Goal: Task Accomplishment & Management: Complete application form

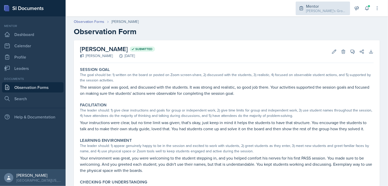
click at [314, 7] on div "Mentor" at bounding box center [326, 6] width 41 height 6
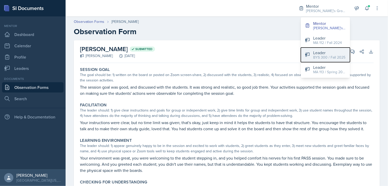
click at [319, 58] on div "BYS 300 / Fall 2025" at bounding box center [329, 57] width 32 height 5
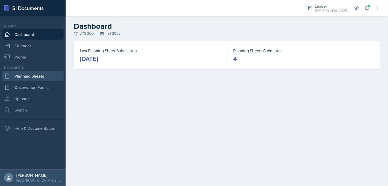
click at [46, 78] on link "Planning Sheets" at bounding box center [33, 76] width 62 height 10
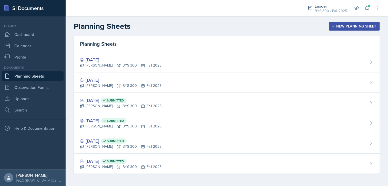
click at [333, 25] on icon "button" at bounding box center [333, 26] width 4 height 4
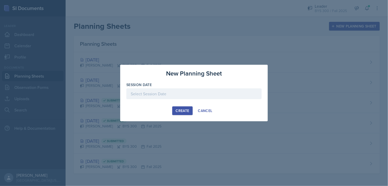
click at [212, 96] on div at bounding box center [193, 93] width 135 height 11
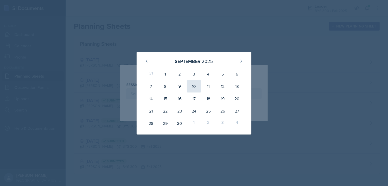
click at [194, 86] on div "10" at bounding box center [194, 86] width 14 height 12
type input "[DATE]"
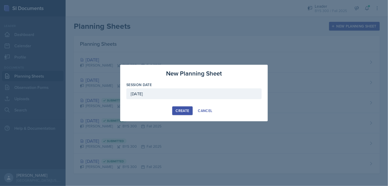
click at [183, 114] on button "Create" at bounding box center [182, 110] width 20 height 9
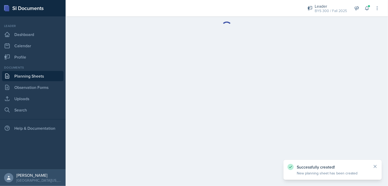
click at [42, 75] on link "Planning Sheets" at bounding box center [33, 76] width 62 height 10
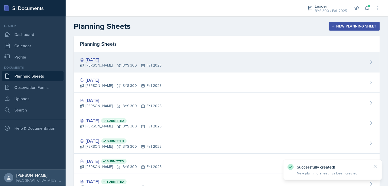
click at [120, 65] on div "[PERSON_NAME] BYS 300 Fall 2025" at bounding box center [120, 65] width 81 height 5
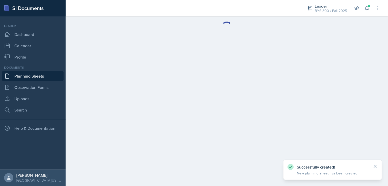
click at [56, 74] on link "Planning Sheets" at bounding box center [33, 76] width 62 height 10
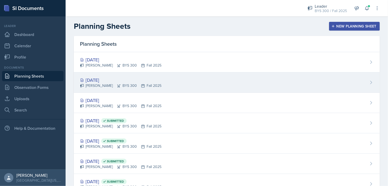
click at [112, 87] on div "[PERSON_NAME] BYS 300 Fall 2025" at bounding box center [120, 85] width 81 height 5
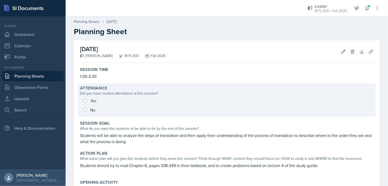
click at [85, 108] on div "Yes No" at bounding box center [227, 105] width 294 height 18
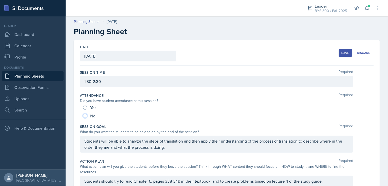
click at [85, 114] on input "No" at bounding box center [85, 116] width 4 height 4
radio input "true"
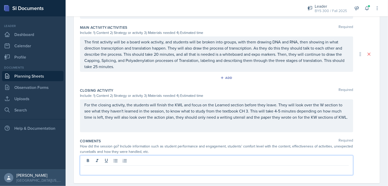
click at [116, 166] on p at bounding box center [216, 169] width 264 height 6
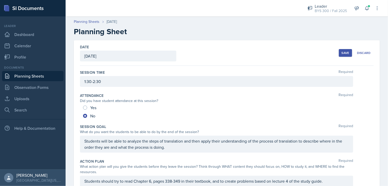
click at [342, 55] on button "Save" at bounding box center [345, 53] width 13 height 8
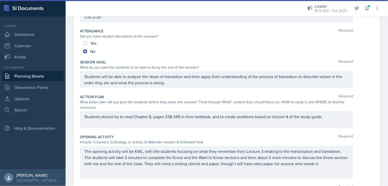
scroll to position [65, 0]
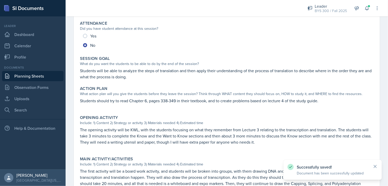
click at [54, 75] on link "Planning Sheets" at bounding box center [33, 76] width 62 height 10
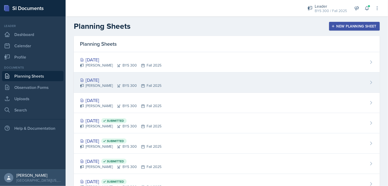
click at [156, 87] on div "[PERSON_NAME] BYS 300 Fall 2025" at bounding box center [120, 85] width 81 height 5
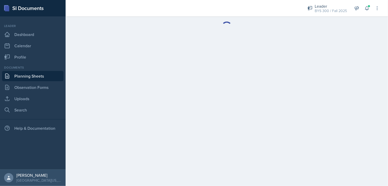
scroll to position [172, 0]
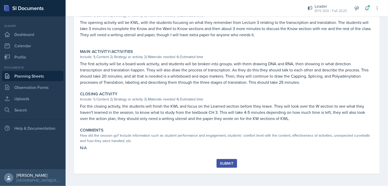
click at [228, 161] on div "Submit" at bounding box center [227, 163] width 14 height 4
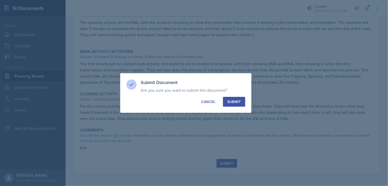
click at [239, 108] on div "Submit Document Are you sure you want to submit this document? This document wi…" at bounding box center [185, 92] width 131 height 39
click at [239, 105] on button "Submit" at bounding box center [234, 102] width 22 height 10
radio input "true"
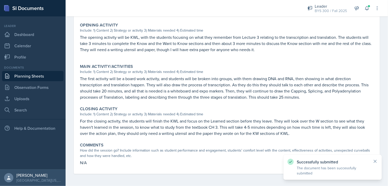
click at [43, 75] on link "Planning Sheets" at bounding box center [33, 76] width 62 height 10
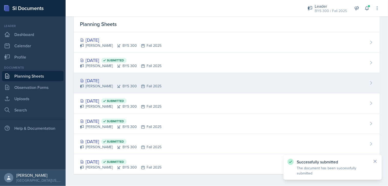
click at [112, 84] on div "[PERSON_NAME] BYS 300 Fall 2025" at bounding box center [120, 85] width 81 height 5
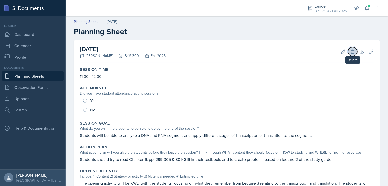
click at [351, 50] on icon at bounding box center [352, 51] width 3 height 4
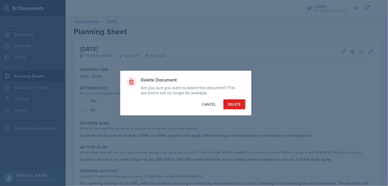
click at [238, 103] on div "Delete" at bounding box center [234, 103] width 13 height 5
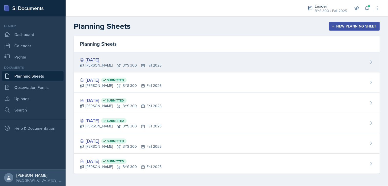
click at [110, 65] on div "[PERSON_NAME] BYS 300 Fall 2025" at bounding box center [120, 65] width 81 height 5
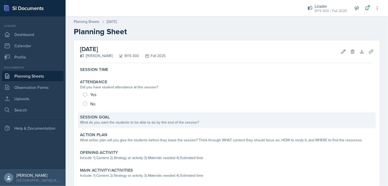
click at [162, 116] on div "Session Goal" at bounding box center [227, 116] width 294 height 5
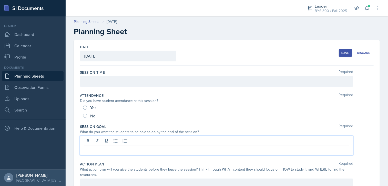
click at [142, 139] on div at bounding box center [216, 145] width 273 height 20
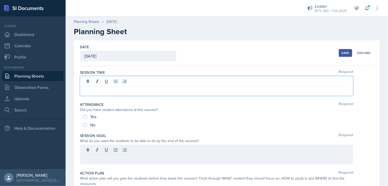
click at [95, 82] on div at bounding box center [216, 86] width 273 height 20
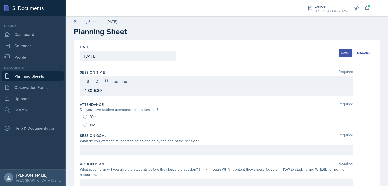
click at [342, 51] on div "Save" at bounding box center [346, 53] width 8 height 4
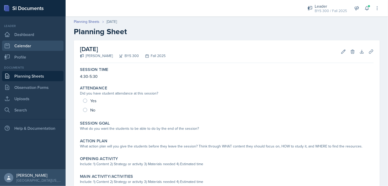
click at [18, 47] on link "Calendar" at bounding box center [33, 45] width 62 height 10
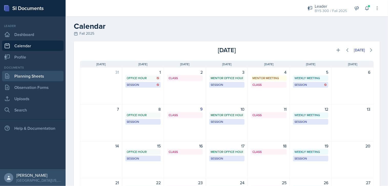
click at [14, 74] on link "Planning Sheets" at bounding box center [33, 76] width 62 height 10
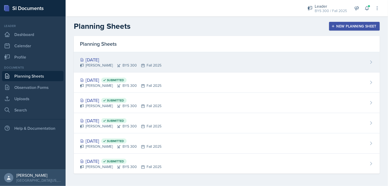
click at [175, 68] on div "[DATE] [PERSON_NAME] BYS 300 Fall 2025" at bounding box center [227, 62] width 306 height 20
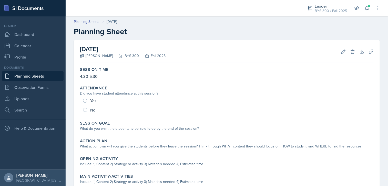
click at [37, 74] on link "Planning Sheets" at bounding box center [33, 76] width 62 height 10
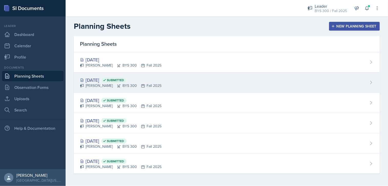
click at [124, 81] on span "Submitted" at bounding box center [115, 80] width 17 height 4
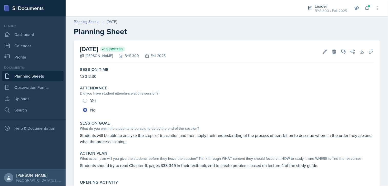
scroll to position [40, 0]
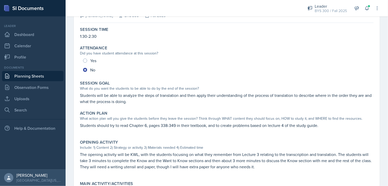
click at [88, 97] on p "Students will be able to analyze the steps of translation and then apply their …" at bounding box center [227, 98] width 294 height 12
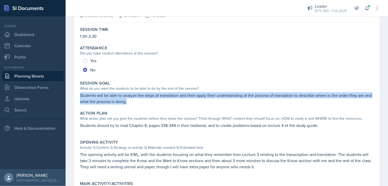
drag, startPoint x: 80, startPoint y: 95, endPoint x: 135, endPoint y: 102, distance: 56.0
click at [135, 102] on div "Session Goal What do you want the students to be able to do by the end of the s…" at bounding box center [227, 92] width 298 height 28
copy p "Students will be able to analyze the steps of translation and then apply their …"
click at [46, 76] on link "Planning Sheets" at bounding box center [33, 76] width 62 height 10
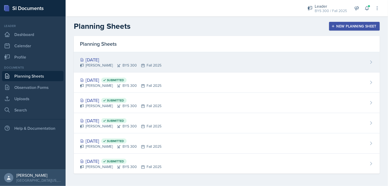
click at [111, 67] on div "[PERSON_NAME] BYS 300 Fall 2025" at bounding box center [120, 65] width 81 height 5
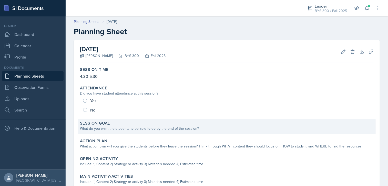
click at [124, 122] on div "Session Goal" at bounding box center [227, 122] width 294 height 5
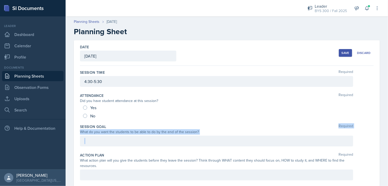
click at [119, 140] on div "Session Goal Required What do you want the students to be able to do by the end…" at bounding box center [227, 136] width 294 height 28
click at [108, 140] on p at bounding box center [216, 141] width 264 height 6
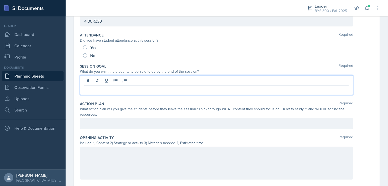
scroll to position [60, 0]
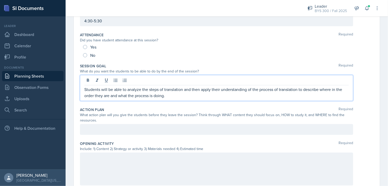
drag, startPoint x: 169, startPoint y: 96, endPoint x: 192, endPoint y: 100, distance: 23.1
click at [192, 100] on div "Students will be able to analyze the steps of translation and then apply their …" at bounding box center [216, 88] width 273 height 26
click at [203, 97] on p "Students will be able to analyze the steps of translation and then apply their …" at bounding box center [216, 92] width 264 height 12
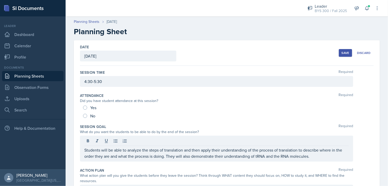
click at [344, 50] on button "Save" at bounding box center [345, 53] width 13 height 8
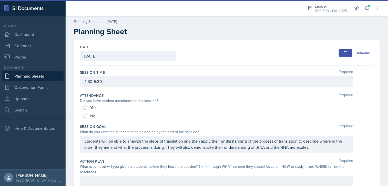
click at [35, 75] on link "Planning Sheets" at bounding box center [33, 76] width 62 height 10
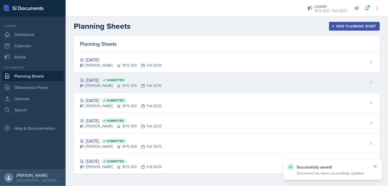
click at [95, 83] on div "[PERSON_NAME] BYS 300 Fall 2025" at bounding box center [120, 85] width 81 height 5
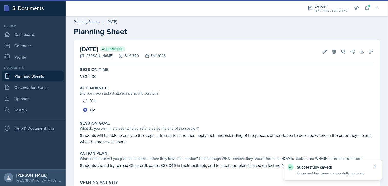
scroll to position [48, 0]
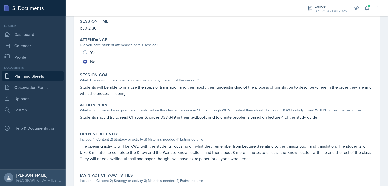
click at [82, 118] on p "Students should try to read Chapter 6, pages 338-349 in their textbook, and to …" at bounding box center [227, 117] width 294 height 6
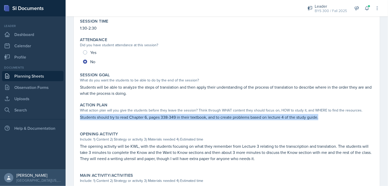
click at [82, 118] on p "Students should try to read Chapter 6, pages 338-349 in their textbook, and to …" at bounding box center [227, 117] width 294 height 6
copy p "Students should try to read Chapter 6, pages 338-349 in their textbook, and to …"
click at [50, 75] on link "Planning Sheets" at bounding box center [33, 76] width 62 height 10
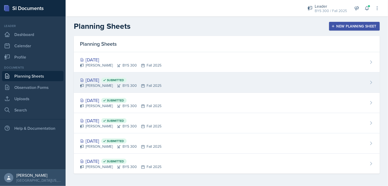
click at [106, 80] on icon at bounding box center [105, 80] width 4 height 4
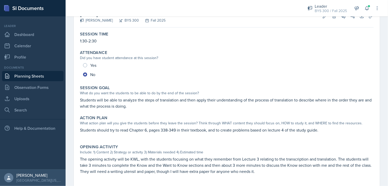
scroll to position [78, 0]
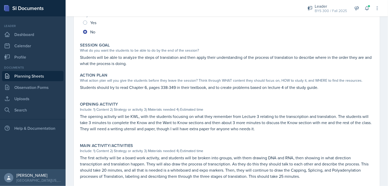
click at [52, 73] on link "Planning Sheets" at bounding box center [33, 76] width 62 height 10
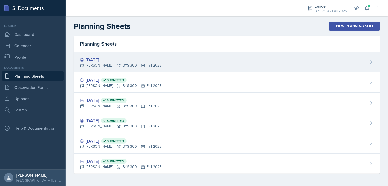
click at [122, 55] on div "[DATE] [PERSON_NAME] BYS 300 Fall 2025" at bounding box center [227, 62] width 306 height 20
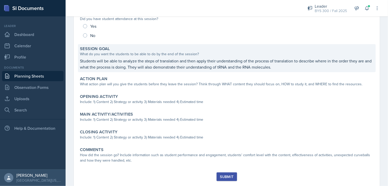
scroll to position [88, 0]
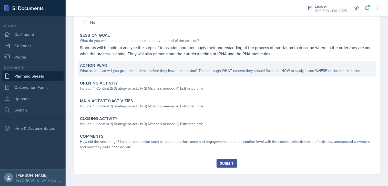
click at [116, 68] on div "What action plan will you give the students before they leave the session? Thin…" at bounding box center [227, 70] width 294 height 5
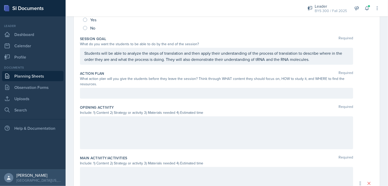
click at [105, 90] on div at bounding box center [216, 93] width 273 height 11
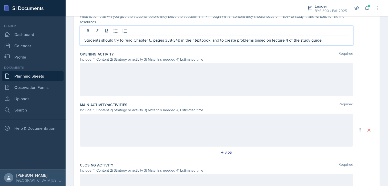
scroll to position [149, 0]
click at [289, 41] on p "Students should try to read Chapter 6, pages 338-349 in their textbook, and to …" at bounding box center [216, 41] width 264 height 6
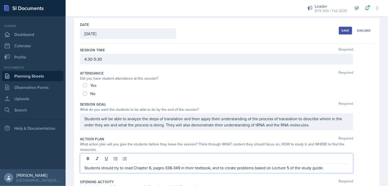
scroll to position [0, 0]
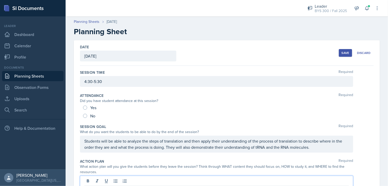
click at [339, 54] on button "Save" at bounding box center [345, 53] width 13 height 8
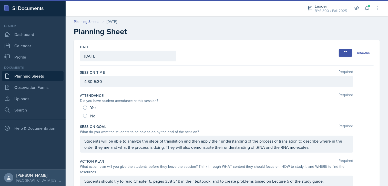
click at [46, 76] on link "Planning Sheets" at bounding box center [33, 76] width 62 height 10
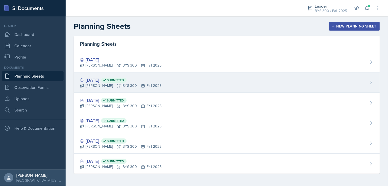
click at [97, 83] on div "[PERSON_NAME] BYS 300 Fall 2025" at bounding box center [120, 85] width 81 height 5
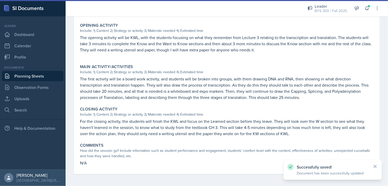
scroll to position [157, 0]
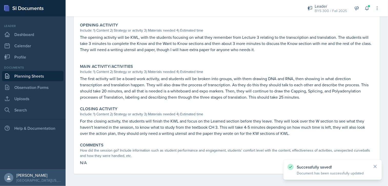
click at [81, 36] on p "The opening activity will be KWL, with the students focusing on what they remem…" at bounding box center [227, 43] width 294 height 18
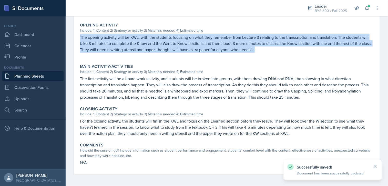
drag, startPoint x: 80, startPoint y: 36, endPoint x: 267, endPoint y: 55, distance: 188.3
click at [267, 55] on div "The opening activity will be KWL, with the students focusing on what they remem…" at bounding box center [227, 46] width 294 height 24
copy p "The opening activity will be KWL, with the students focusing on what they remem…"
click at [44, 74] on link "Planning Sheets" at bounding box center [33, 76] width 62 height 10
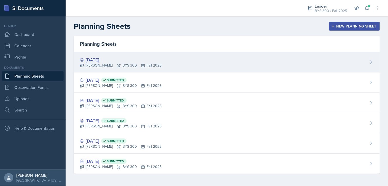
click at [124, 57] on div "[DATE]" at bounding box center [120, 59] width 81 height 7
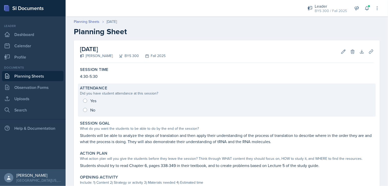
scroll to position [94, 0]
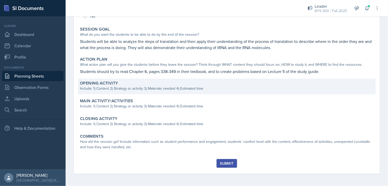
click at [101, 86] on div "Include: 1) Content 2) Strategy or activity 3) Materials needed 4) Estimated ti…" at bounding box center [227, 88] width 294 height 5
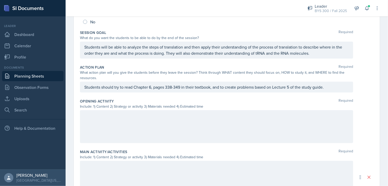
click at [98, 115] on div at bounding box center [216, 126] width 273 height 33
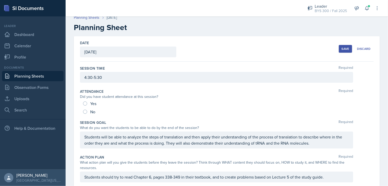
scroll to position [0, 0]
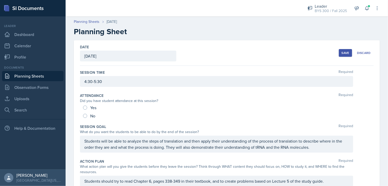
click at [339, 53] on button "Save" at bounding box center [345, 53] width 13 height 8
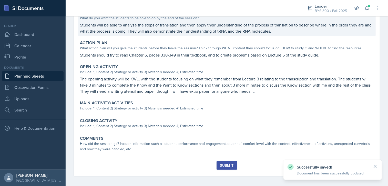
scroll to position [111, 0]
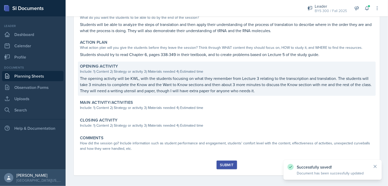
click at [160, 86] on p "The opening activity will be KWL, with the students focusing on what they remem…" at bounding box center [227, 84] width 294 height 18
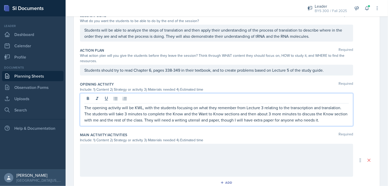
click at [262, 98] on div "The opening activity will be KWL, with the students focusing on what they remem…" at bounding box center [216, 109] width 273 height 33
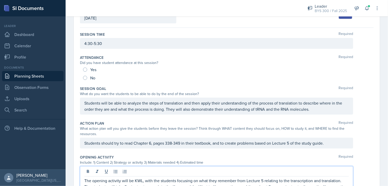
scroll to position [0, 0]
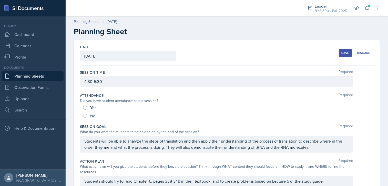
click at [344, 51] on div "Save" at bounding box center [346, 53] width 8 height 4
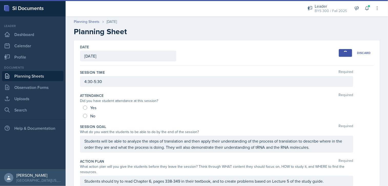
click at [39, 77] on link "Planning Sheets" at bounding box center [33, 76] width 62 height 10
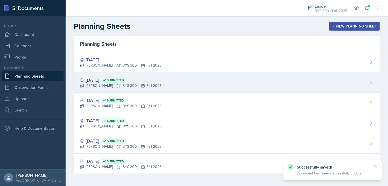
click at [109, 89] on div "[DATE] Submitted [PERSON_NAME] BYS 300 Fall 2025" at bounding box center [227, 82] width 306 height 20
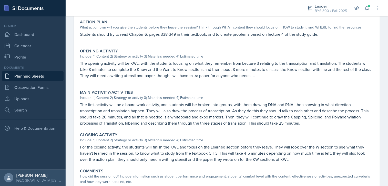
scroll to position [157, 0]
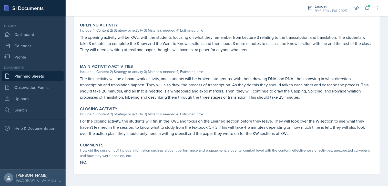
click at [104, 122] on p "For the closing activity, the students will finish the KWL and focus on the Lea…" at bounding box center [227, 127] width 294 height 18
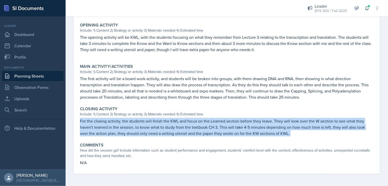
click at [104, 122] on p "For the closing activity, the students will finish the KWL and focus on the Lea…" at bounding box center [227, 127] width 294 height 18
copy div "For the closing activity, the students will finish the KWL and focus on the Lea…"
click at [51, 76] on link "Planning Sheets" at bounding box center [33, 76] width 62 height 10
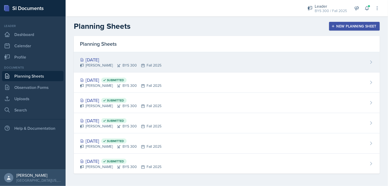
click at [124, 60] on div "[DATE]" at bounding box center [120, 59] width 81 height 7
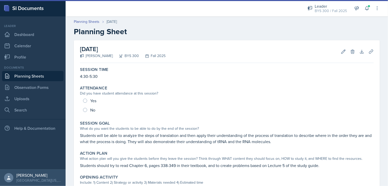
scroll to position [112, 0]
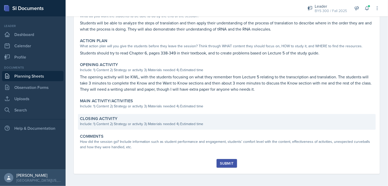
click at [111, 121] on div "Include: 1) Content 2) Strategy or activity 3) Materials needed 4) Estimated ti…" at bounding box center [227, 123] width 294 height 5
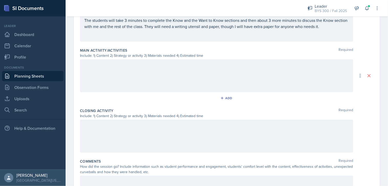
click at [110, 133] on div at bounding box center [216, 135] width 273 height 33
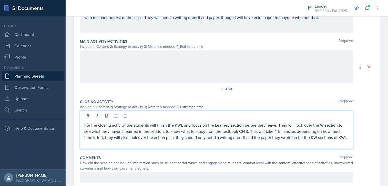
click at [249, 130] on p "For the closing activity, the students will finish the KWL and focus on the Lea…" at bounding box center [216, 131] width 264 height 18
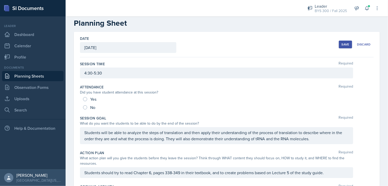
scroll to position [0, 0]
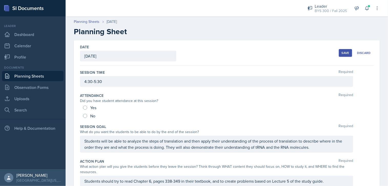
click at [340, 55] on button "Save" at bounding box center [345, 53] width 13 height 8
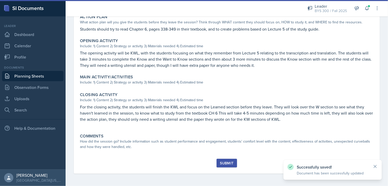
scroll to position [136, 0]
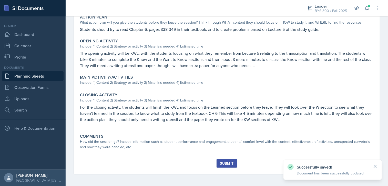
click at [47, 75] on link "Planning Sheets" at bounding box center [33, 76] width 62 height 10
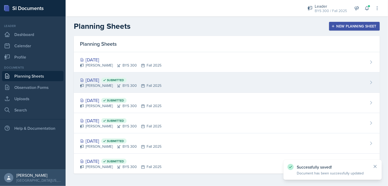
click at [101, 83] on div "[PERSON_NAME] BYS 300 Fall 2025" at bounding box center [120, 85] width 81 height 5
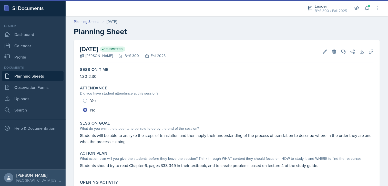
scroll to position [157, 0]
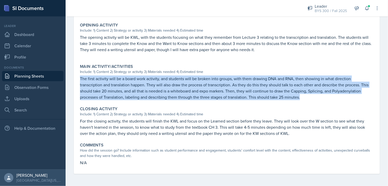
drag, startPoint x: 80, startPoint y: 78, endPoint x: 300, endPoint y: 97, distance: 221.0
click at [300, 97] on p "The first activity will be a board work activity, and students will be broken i…" at bounding box center [227, 87] width 294 height 25
copy p "The first activity will be a board work activity, and students will be broken i…"
click at [53, 79] on link "Planning Sheets" at bounding box center [33, 76] width 62 height 10
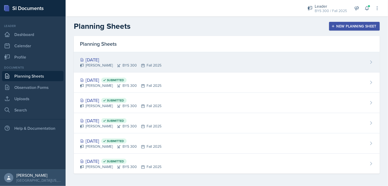
click at [118, 64] on icon at bounding box center [119, 65] width 4 height 4
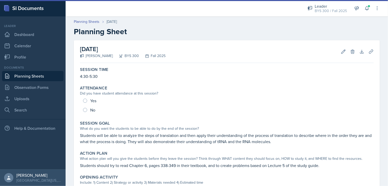
scroll to position [136, 0]
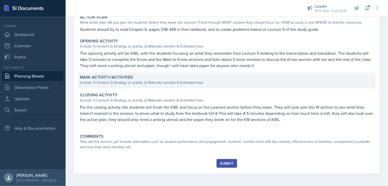
click at [159, 80] on div "Include: 1) Content 2) Strategy or activity 3) Materials needed 4) Estimated ti…" at bounding box center [227, 82] width 294 height 5
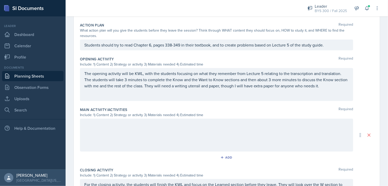
scroll to position [148, 0]
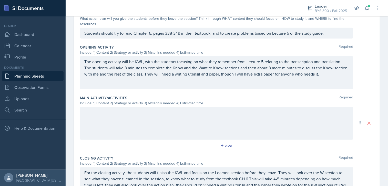
click at [145, 111] on div at bounding box center [216, 123] width 273 height 33
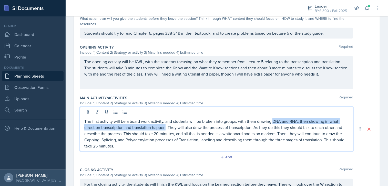
drag, startPoint x: 165, startPoint y: 127, endPoint x: 272, endPoint y: 119, distance: 107.1
click at [272, 119] on p "The first activity will be a board work activity, and students will be broken i…" at bounding box center [216, 133] width 264 height 31
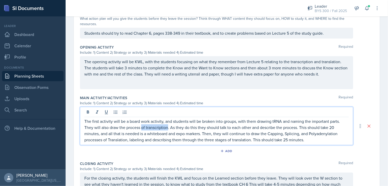
drag, startPoint x: 141, startPoint y: 127, endPoint x: 169, endPoint y: 127, distance: 27.2
click at [169, 127] on p "The first activity will be a board work activity, and students will be broken i…" at bounding box center [216, 130] width 264 height 25
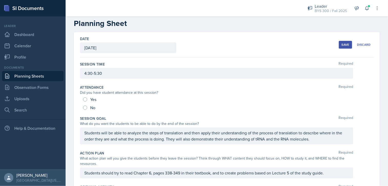
scroll to position [0, 0]
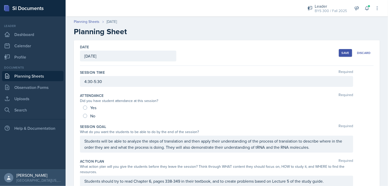
click at [339, 52] on button "Save" at bounding box center [345, 53] width 13 height 8
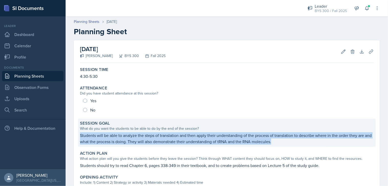
drag, startPoint x: 77, startPoint y: 135, endPoint x: 286, endPoint y: 140, distance: 208.7
click at [286, 140] on div "[DATE] [PERSON_NAME] BYS 300 Fall 2025 Edit Delete Download Uploads Autosaving …" at bounding box center [227, 187] width 306 height 294
copy p "Students will be able to analyze the steps of translation and then apply their …"
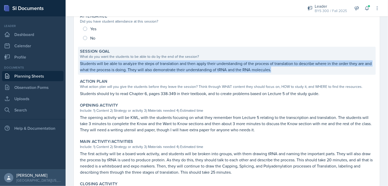
scroll to position [72, 0]
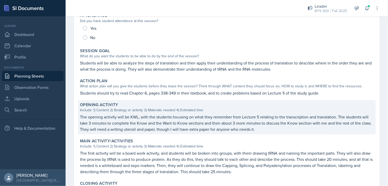
click at [190, 123] on p "The opening activity will be KWL, with the students focusing on what they remem…" at bounding box center [227, 123] width 294 height 18
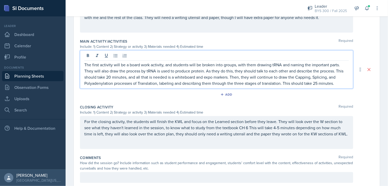
scroll to position [213, 0]
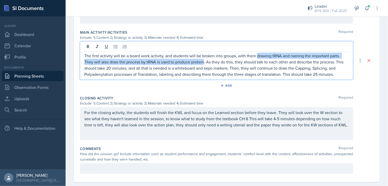
drag, startPoint x: 257, startPoint y: 55, endPoint x: 205, endPoint y: 63, distance: 52.1
click at [205, 63] on p "The first activity will be a board work activity, and students will be broken i…" at bounding box center [216, 65] width 264 height 25
copy p "drawing tRNA and naming the important parts. They will also draw the process by…"
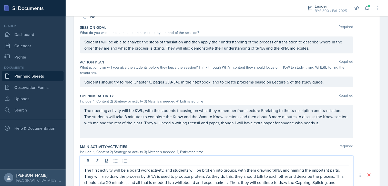
scroll to position [108, 0]
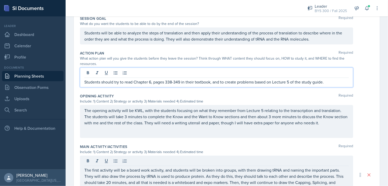
click at [165, 80] on p "Students should try to read Chapter 6, pages 338-349 in their textbook, and to …" at bounding box center [216, 82] width 264 height 6
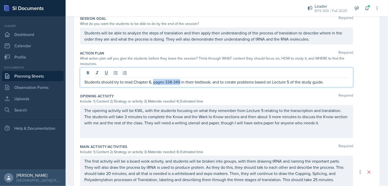
drag, startPoint x: 154, startPoint y: 82, endPoint x: 181, endPoint y: 81, distance: 26.7
click at [181, 81] on p "Students should try to read Chapter 6, pages 338-349 in their textbook, and to …" at bounding box center [216, 82] width 264 height 6
copy p "pages 338-349"
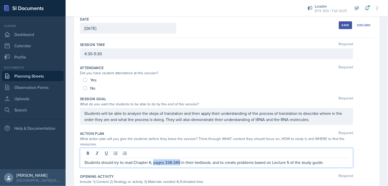
scroll to position [18, 0]
